Goal: Task Accomplishment & Management: Complete application form

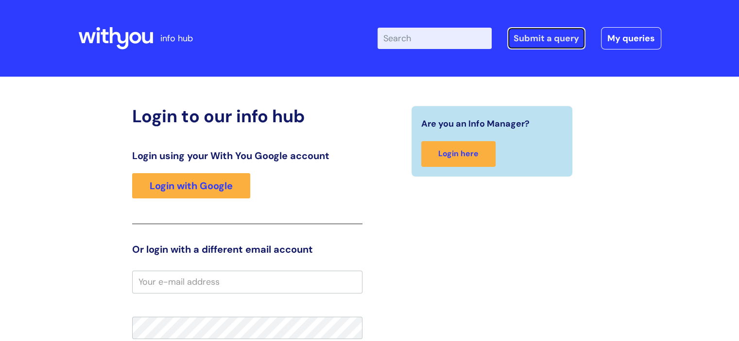
click at [566, 41] on link "Submit a query" at bounding box center [546, 38] width 78 height 22
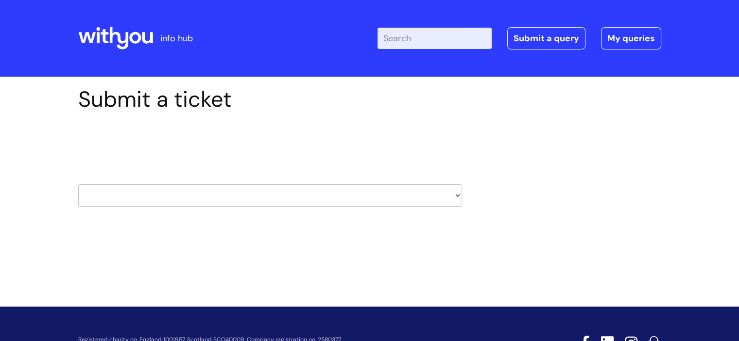
click at [455, 196] on select "HR / People IT and Support Clinical Drug Alerts Finance Accounts Data Support T…" at bounding box center [270, 196] width 384 height 22
select select "finance_accounts"
click at [78, 185] on select "HR / People IT and Support Clinical Drug Alerts Finance Accounts Data Support T…" at bounding box center [270, 196] width 384 height 22
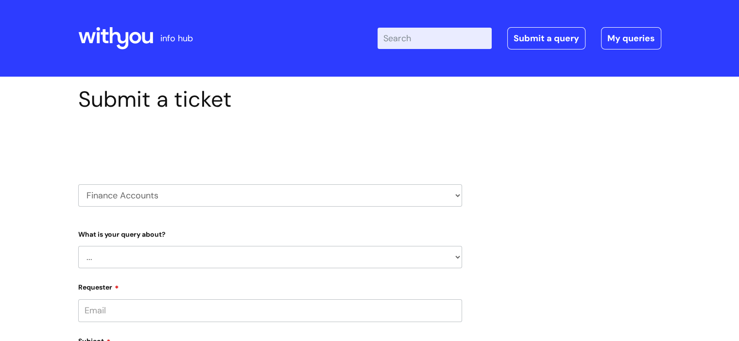
click at [456, 259] on select "... Finance Systems Finance Requests (inc. Expenses) Invoices Research" at bounding box center [270, 257] width 384 height 22
select select "Finance Systems"
click at [78, 246] on select "... Finance Systems Finance Requests (inc. Expenses) Invoices Research" at bounding box center [270, 257] width 384 height 22
click at [456, 310] on select "... Concur + Basware Exchequer" at bounding box center [274, 307] width 376 height 22
select select "Concur + Basware"
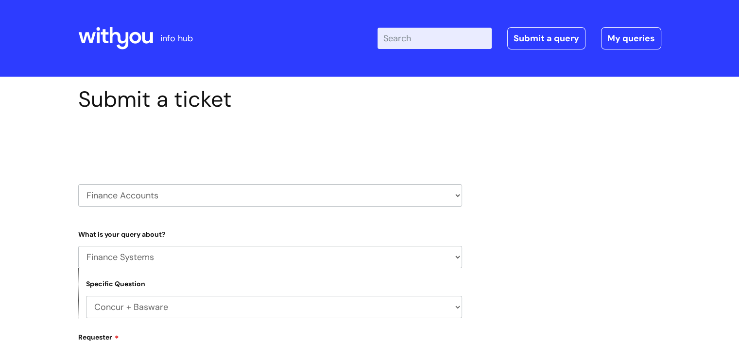
click at [86, 296] on select "... Concur + Basware Exchequer" at bounding box center [274, 307] width 376 height 22
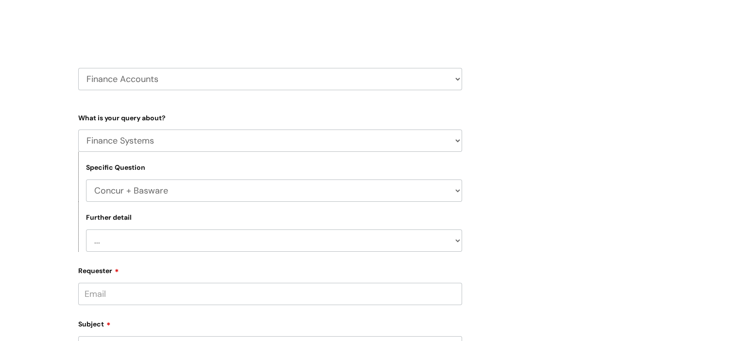
scroll to position [119, 0]
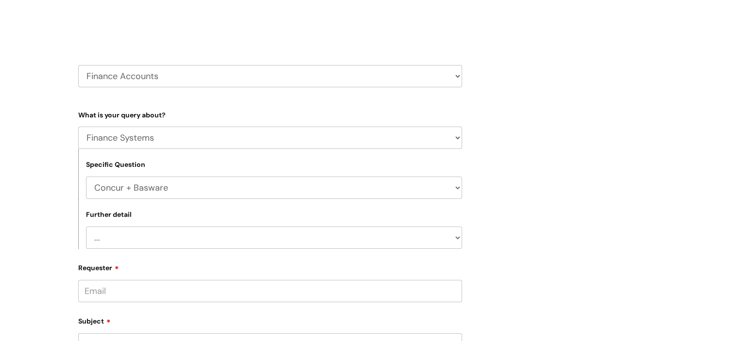
click at [457, 238] on select "... Access/Login issues Approval flow updates/issues New Suppliers + Job Codes …" at bounding box center [274, 238] width 376 height 22
select select "Access/Login issues"
click at [86, 227] on select "... Access/Login issues Approval flow updates/issues New Suppliers + Job Codes …" at bounding box center [274, 238] width 376 height 22
click at [370, 293] on input "Requester" at bounding box center [270, 291] width 384 height 22
click at [205, 291] on input "karen.fletcher@wearewithyou,org.uk" at bounding box center [270, 291] width 384 height 22
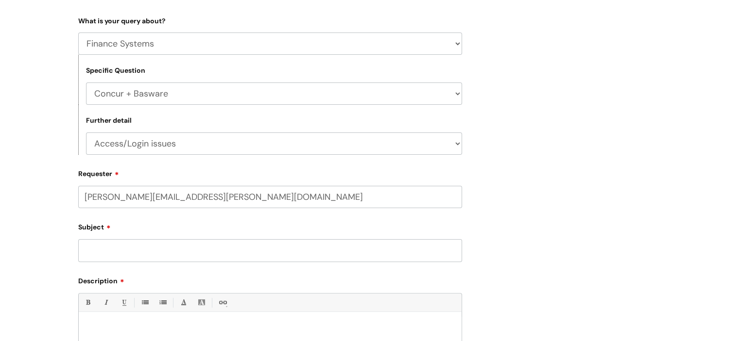
scroll to position [215, 0]
type input "karen.fletcher@wearewithyou.org.uk"
click at [187, 252] on input "Subject" at bounding box center [270, 254] width 384 height 22
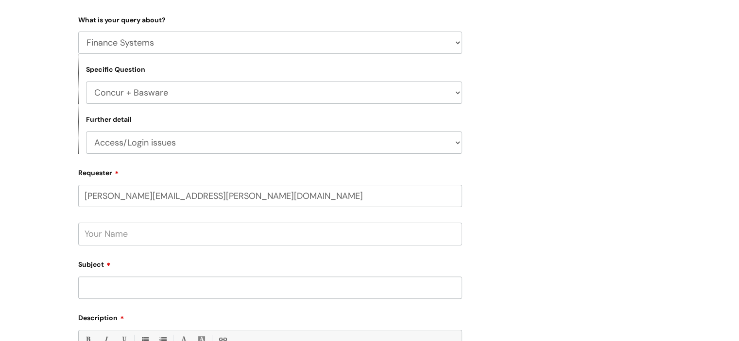
click at [148, 241] on input "text" at bounding box center [270, 234] width 384 height 22
type input "Karen Fletcher"
click at [132, 283] on input "Subject" at bounding box center [270, 288] width 384 height 22
type input "L"
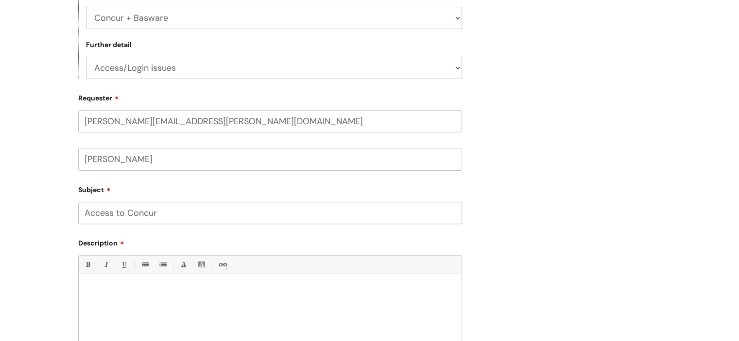
scroll to position [290, 0]
type input "Access to Concur"
click at [132, 283] on div at bounding box center [270, 312] width 383 height 67
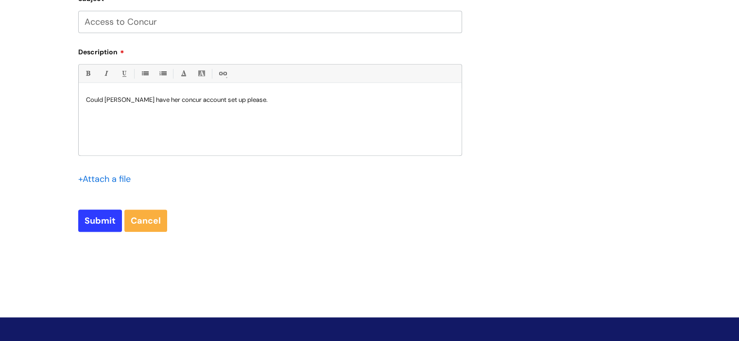
scroll to position [481, 0]
click at [98, 223] on input "Submit" at bounding box center [100, 220] width 44 height 22
type input "Please Wait..."
